Goal: Task Accomplishment & Management: Use online tool/utility

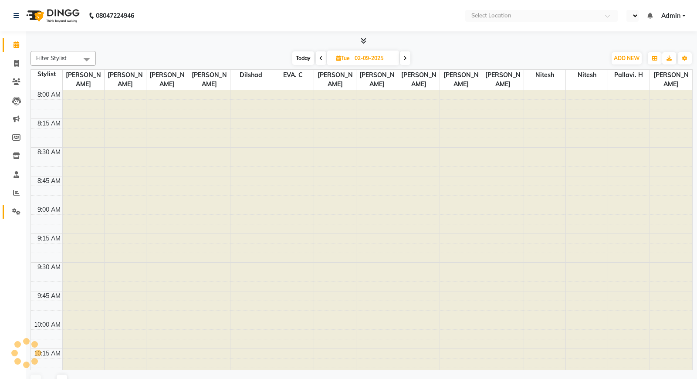
select select "en"
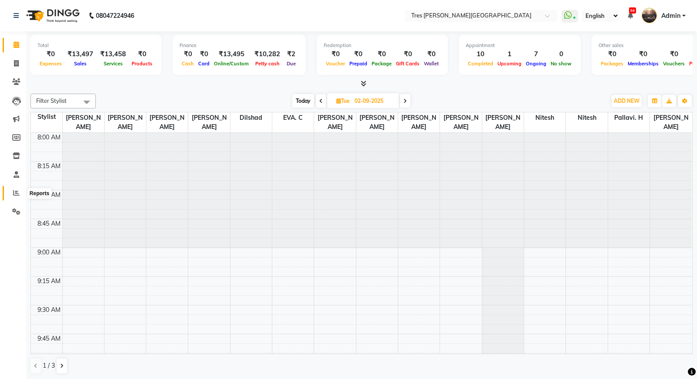
click at [17, 192] on icon at bounding box center [16, 193] width 7 height 7
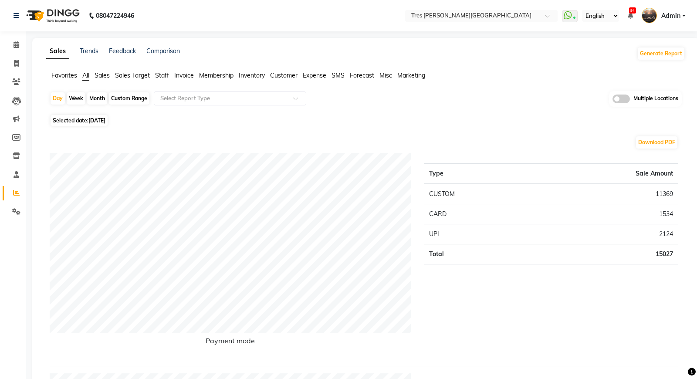
click at [94, 100] on div "Month" at bounding box center [97, 98] width 20 height 12
select select "9"
select select "2025"
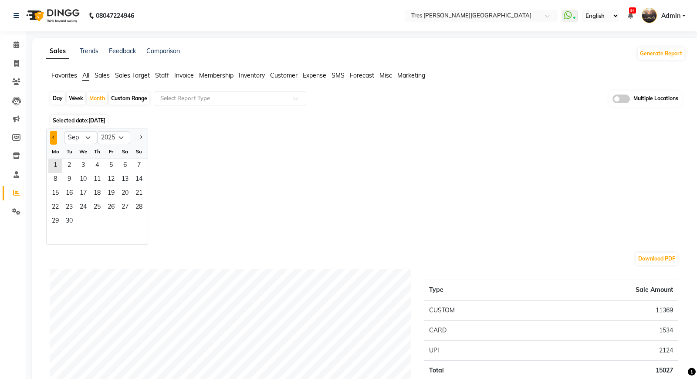
click at [52, 139] on button "Previous month" at bounding box center [53, 138] width 7 height 14
select select "7"
click at [112, 173] on span "11" at bounding box center [111, 180] width 14 height 14
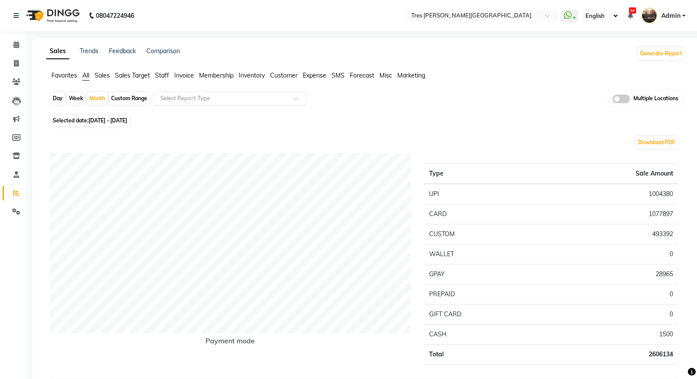
click at [212, 99] on input "text" at bounding box center [221, 98] width 125 height 9
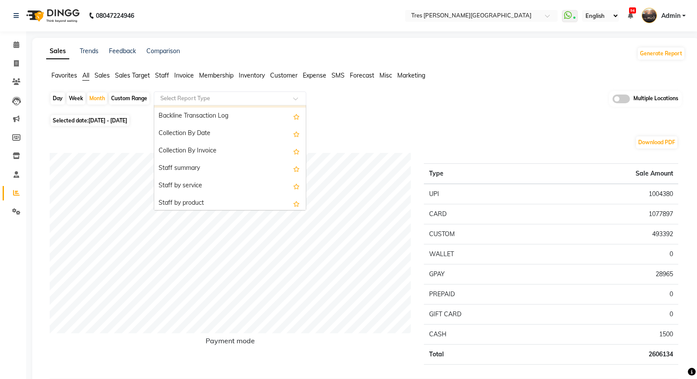
scroll to position [264, 0]
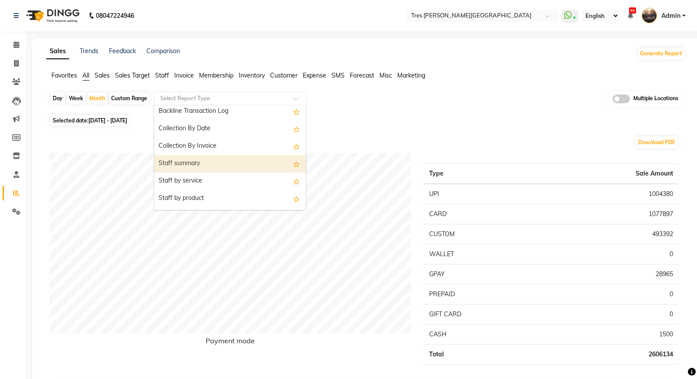
click at [214, 161] on div "Staff summary" at bounding box center [230, 163] width 152 height 17
select select "filtered_report"
select select "pdf"
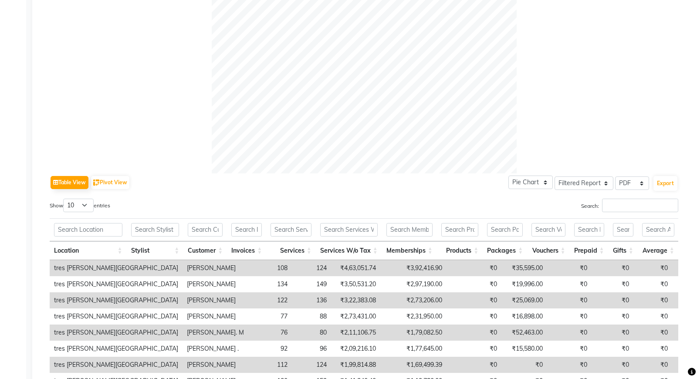
scroll to position [386, 0]
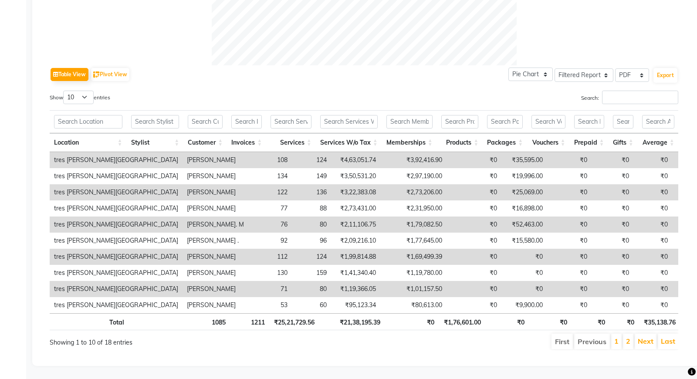
click at [356, 322] on th "₹21,38,195.39" at bounding box center [351, 321] width 65 height 17
copy th "21,38,195.39"
